Goal: Task Accomplishment & Management: Manage account settings

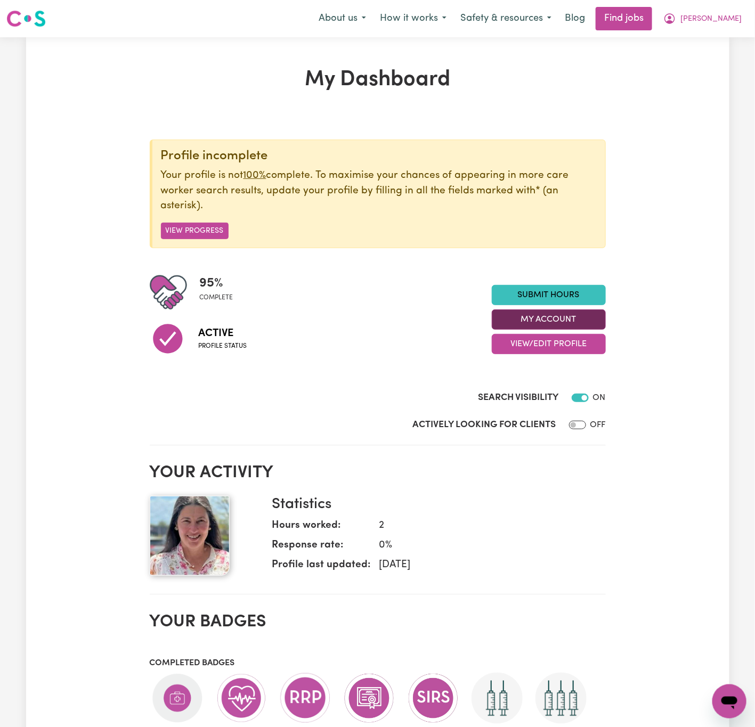
click at [594, 316] on button "My Account" at bounding box center [549, 319] width 114 height 20
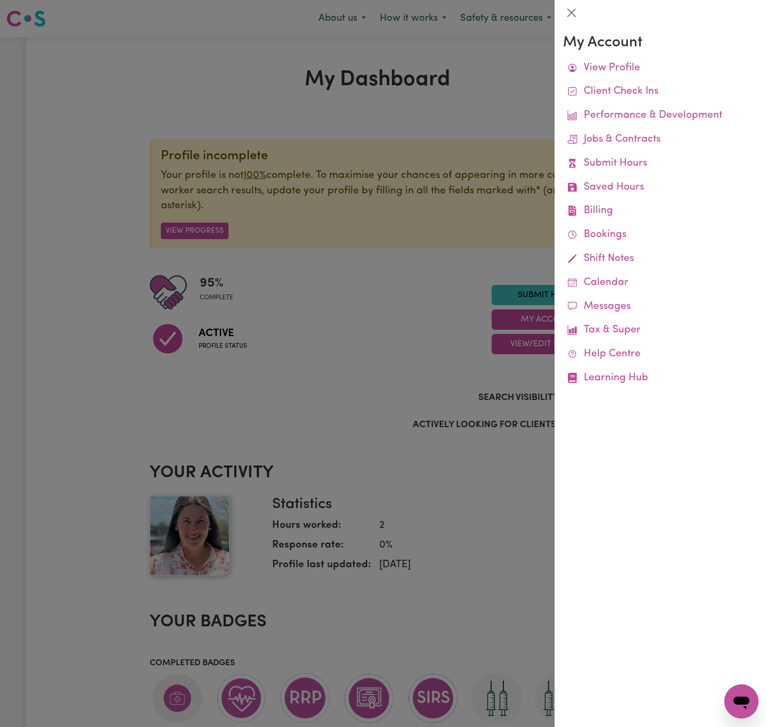
click at [0, 0] on link "Remittances" at bounding box center [0, 0] width 0 height 0
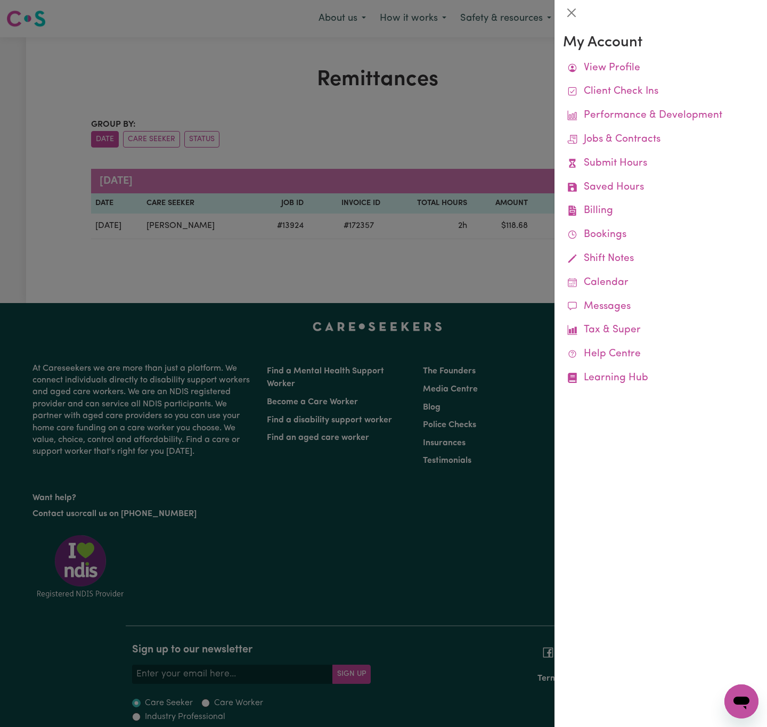
click at [430, 109] on div at bounding box center [383, 363] width 767 height 727
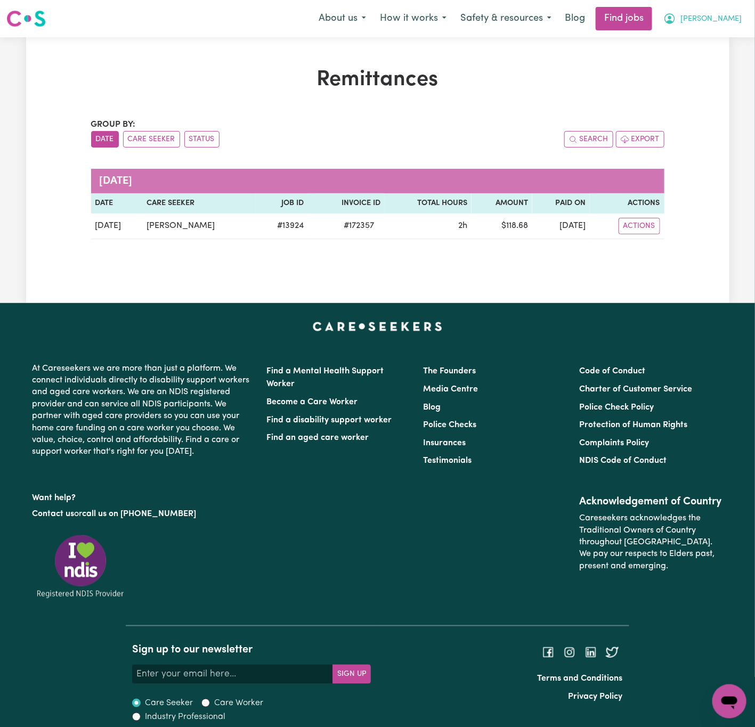
click at [727, 20] on span "[PERSON_NAME]" at bounding box center [710, 19] width 61 height 12
click at [732, 72] on link "Logout" at bounding box center [706, 81] width 84 height 20
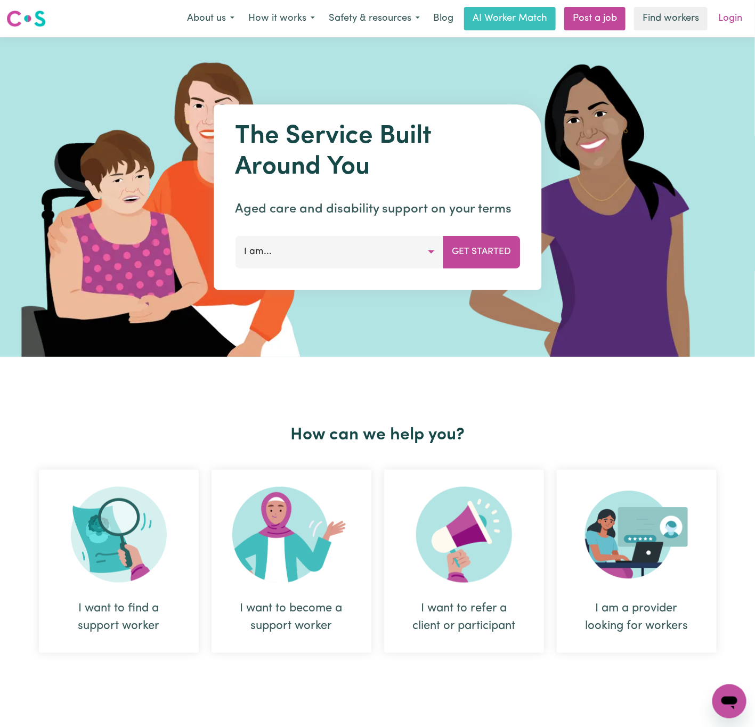
click at [726, 20] on link "Login" at bounding box center [729, 18] width 37 height 23
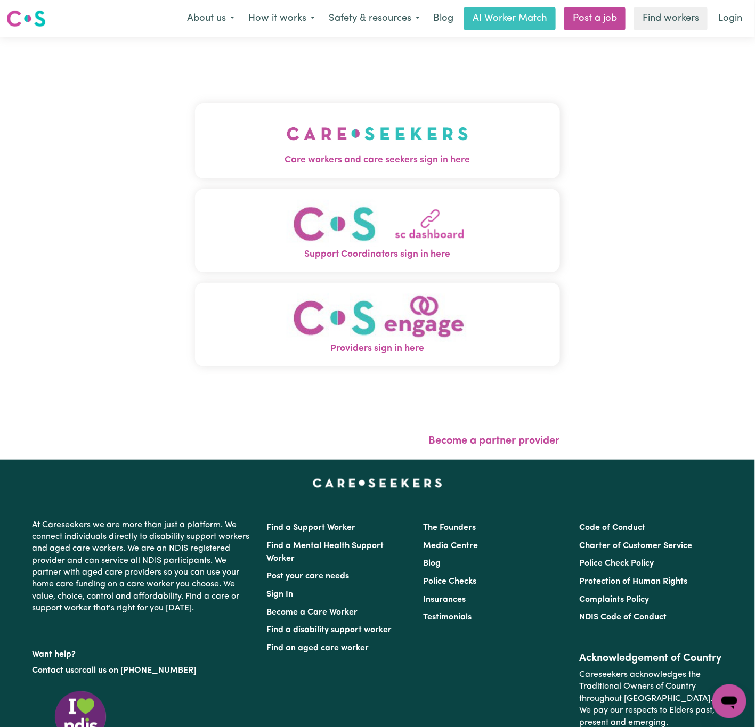
click at [288, 133] on img "Care workers and care seekers sign in here" at bounding box center [377, 133] width 182 height 39
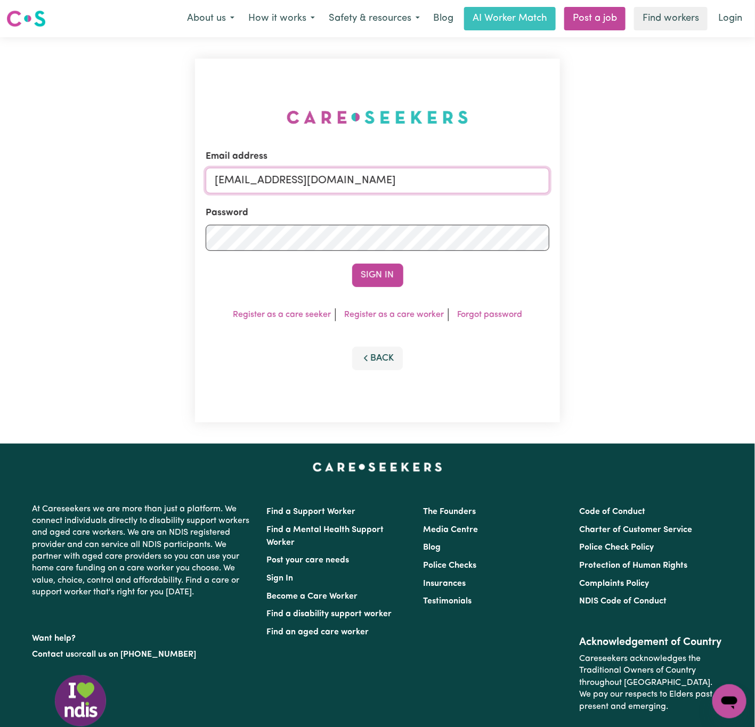
drag, startPoint x: 272, startPoint y: 179, endPoint x: 780, endPoint y: 184, distance: 507.5
click at [755, 184] on html "Menu About us How it works Safety & resources Blog AI Worker Match Post a job F…" at bounding box center [377, 439] width 755 height 878
paste input "[EMAIL_ADDRESS][DOMAIN_NAME]"
type input "superuser~[EMAIL_ADDRESS][DOMAIN_NAME]"
click at [352, 264] on button "Sign In" at bounding box center [377, 275] width 51 height 23
